Goal: Check status: Check status

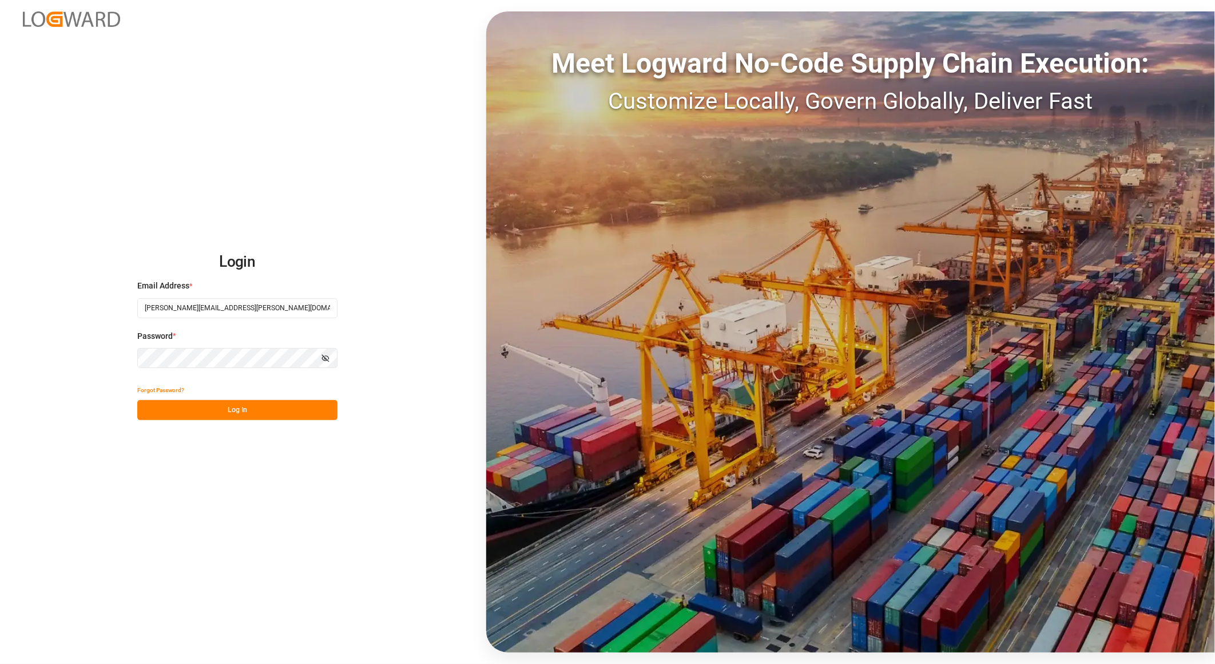
click at [247, 413] on button "Log In" at bounding box center [237, 410] width 200 height 20
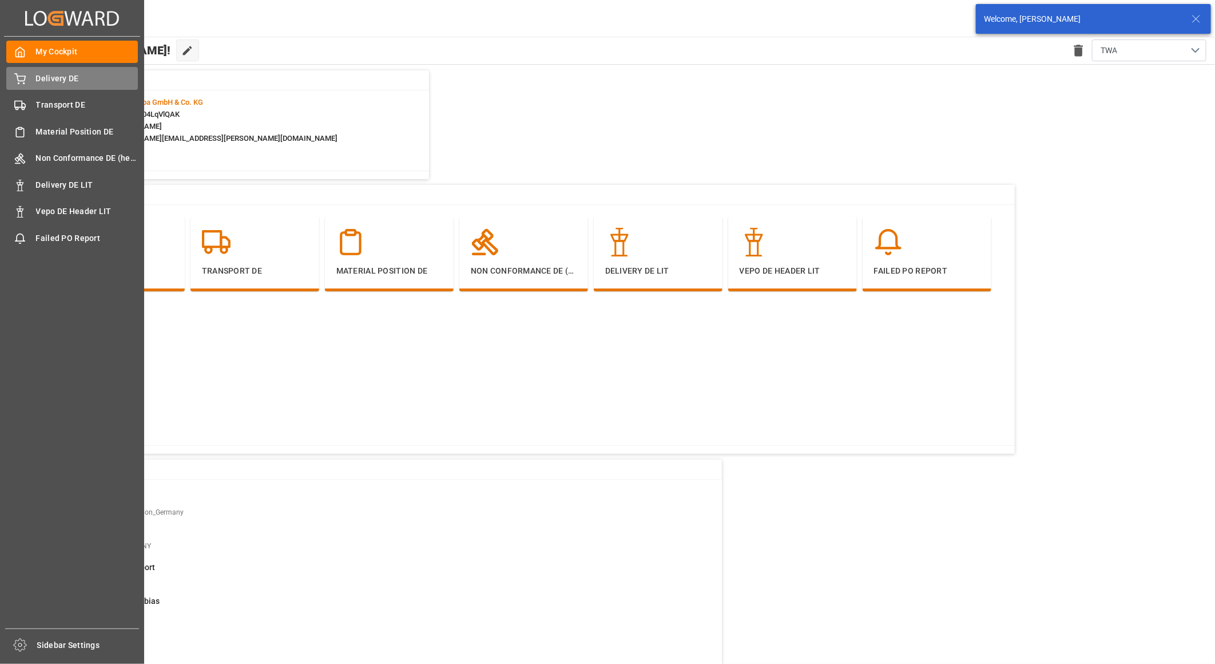
click at [57, 82] on span "Delivery DE" at bounding box center [87, 79] width 102 height 12
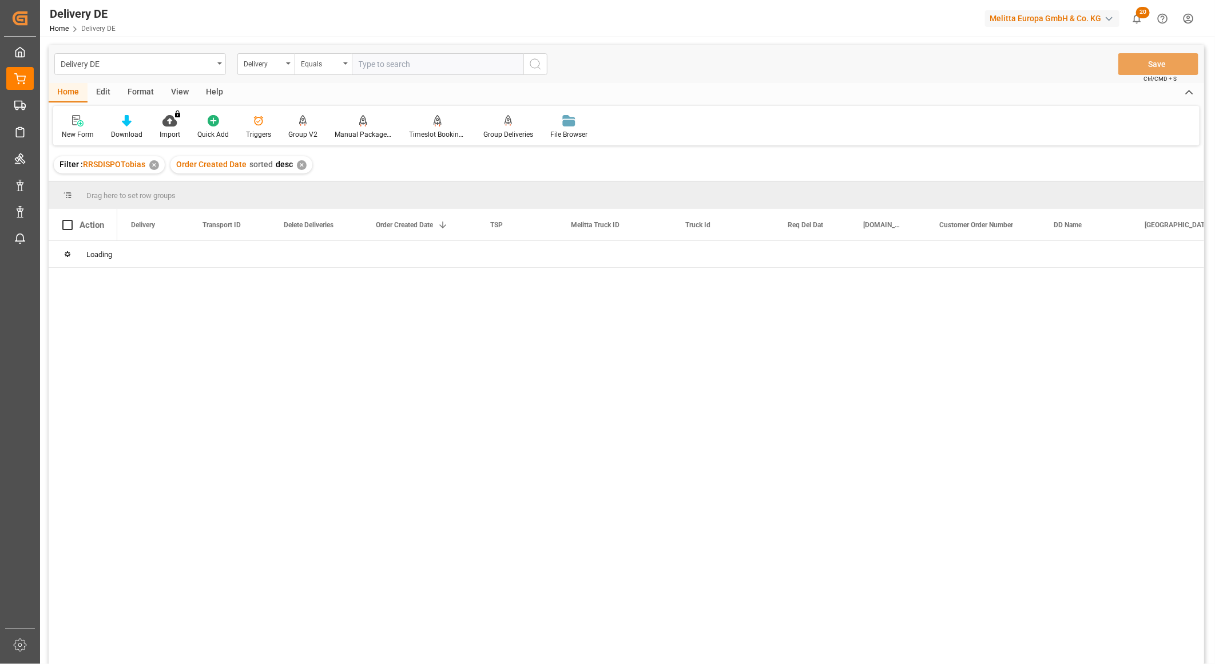
click at [378, 70] on input "text" at bounding box center [438, 64] width 172 height 22
type input "92559173"
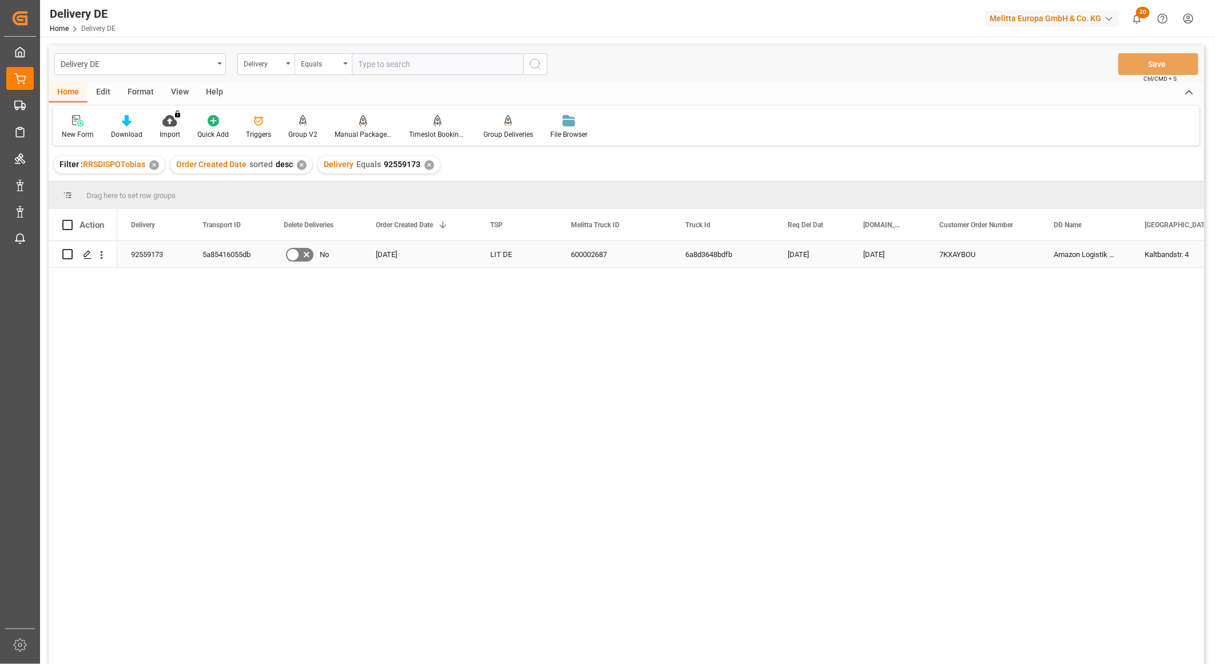
click at [221, 253] on div "5a85416055db" at bounding box center [229, 254] width 81 height 26
